Goal: Information Seeking & Learning: Understand process/instructions

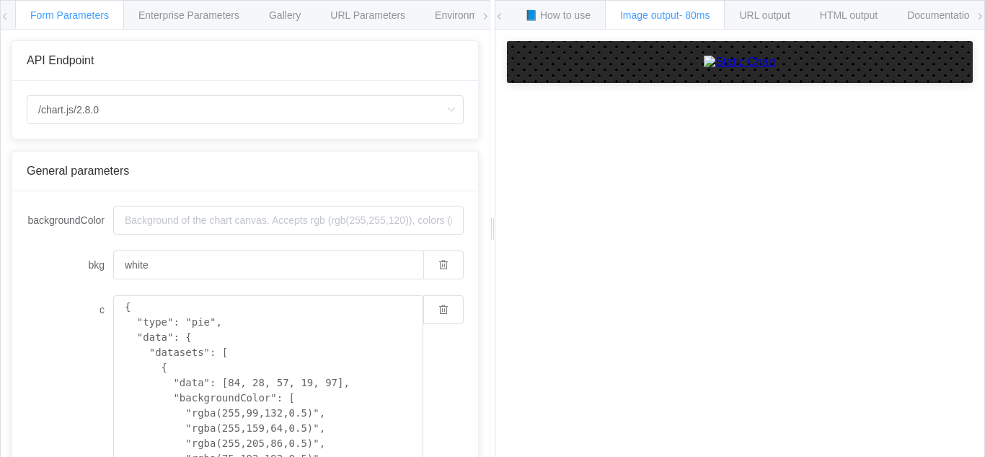
click at [6, 17] on icon at bounding box center [5, 16] width 9 height 9
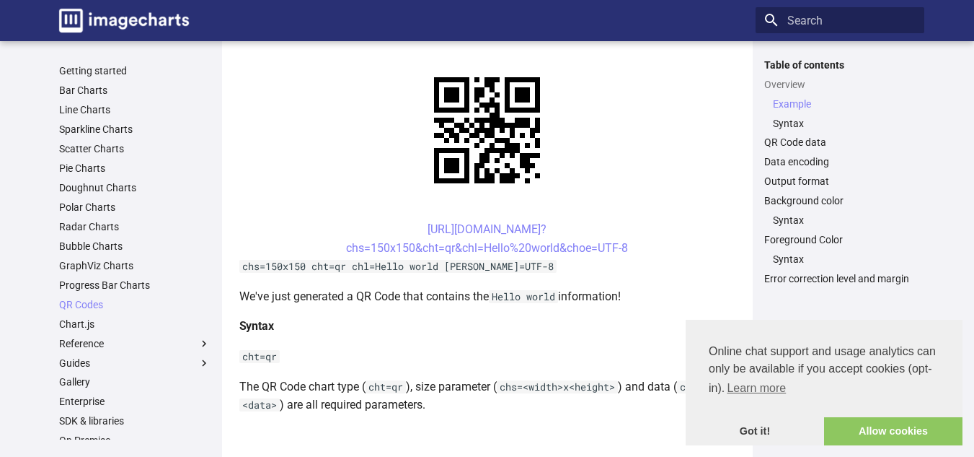
scroll to position [325, 0]
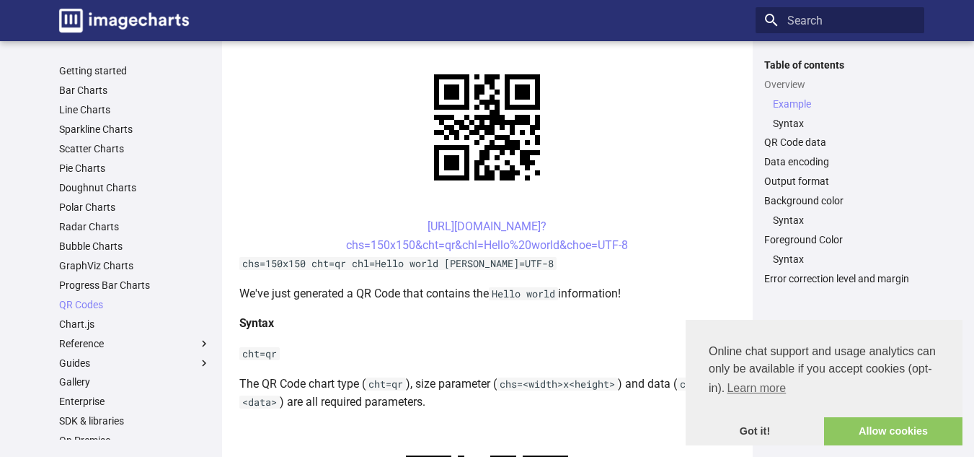
scroll to position [318, 0]
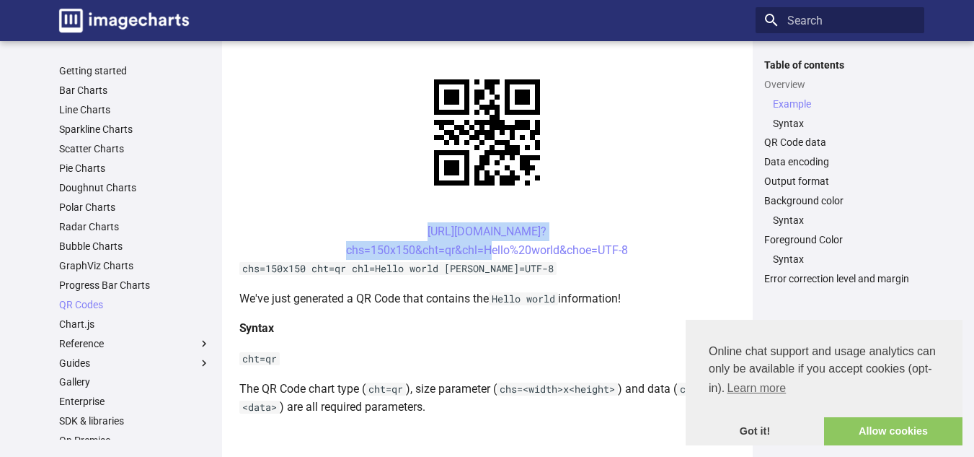
drag, startPoint x: 402, startPoint y: 232, endPoint x: 483, endPoint y: 257, distance: 85.3
click at [483, 257] on center "[URL][DOMAIN_NAME]? chs=150x150&cht=qr&chl=Hello%20world&choe=UTF-8" at bounding box center [487, 240] width 496 height 37
copy link "[URL][DOMAIN_NAME]? chs=150x150&cht=qr&chl="
